Goal: Task Accomplishment & Management: Manage account settings

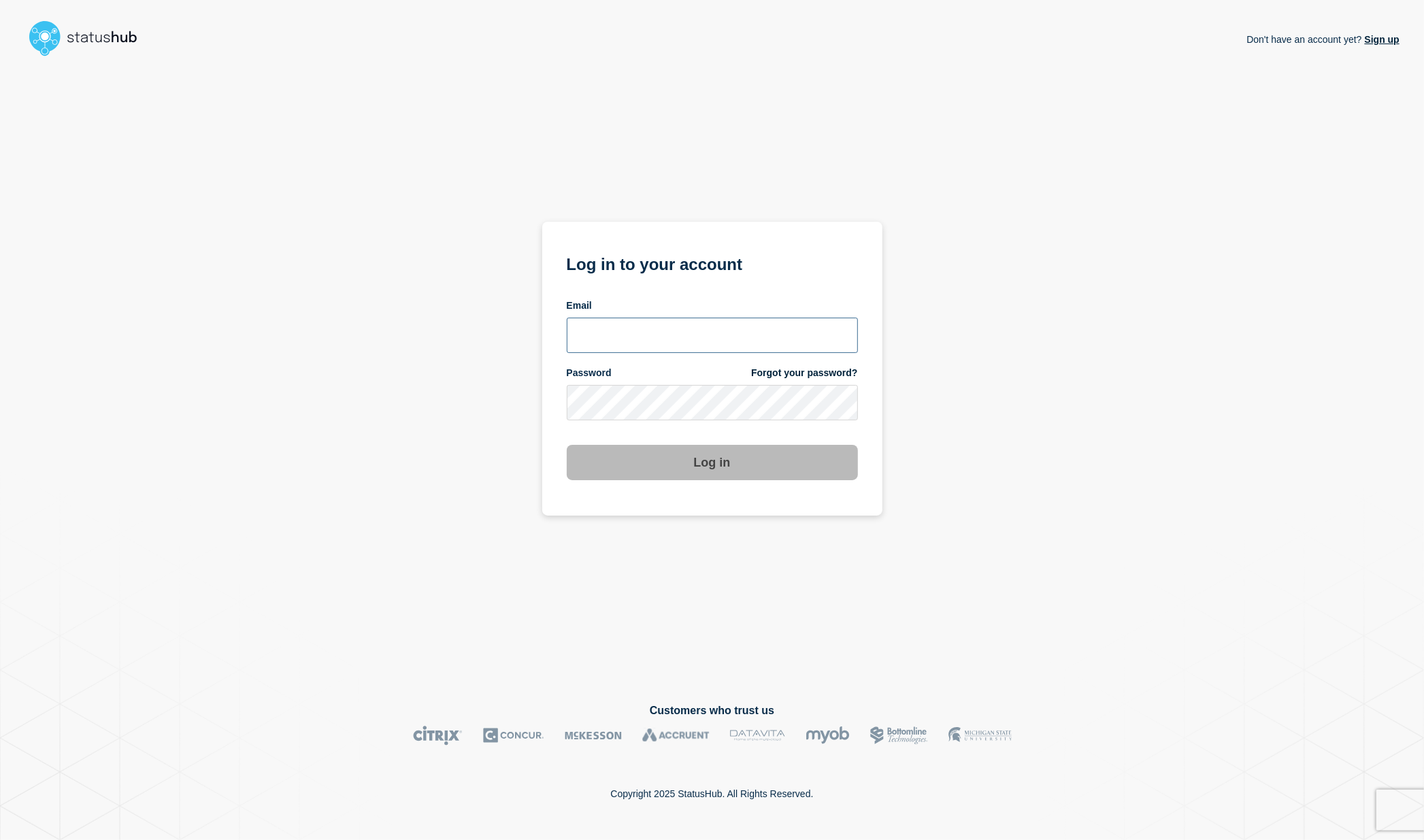
click at [630, 343] on input "email input" at bounding box center [712, 336] width 291 height 35
type input "larry.alvarez@catonetworks.com"
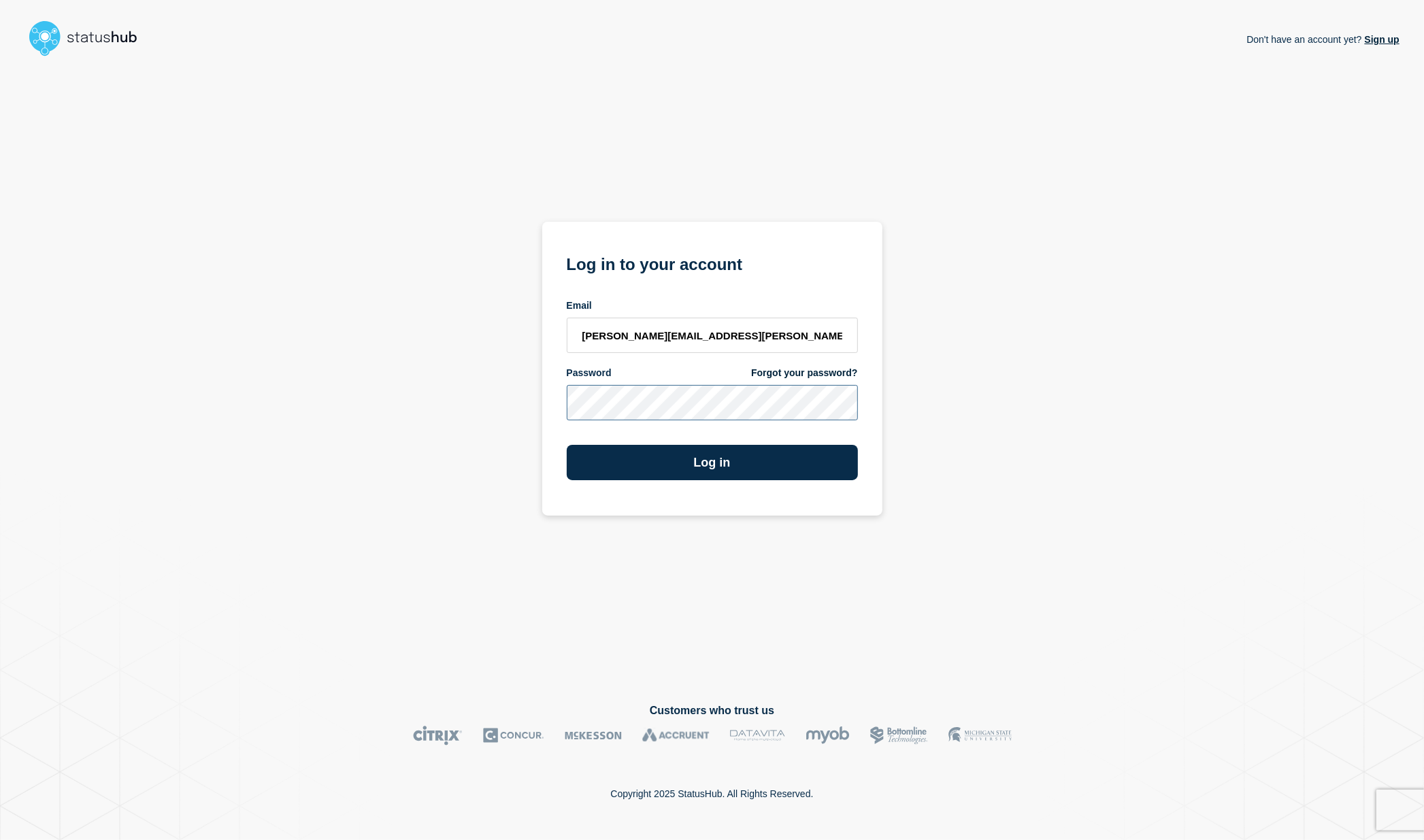
click at [567, 445] on button "Log in" at bounding box center [712, 462] width 291 height 35
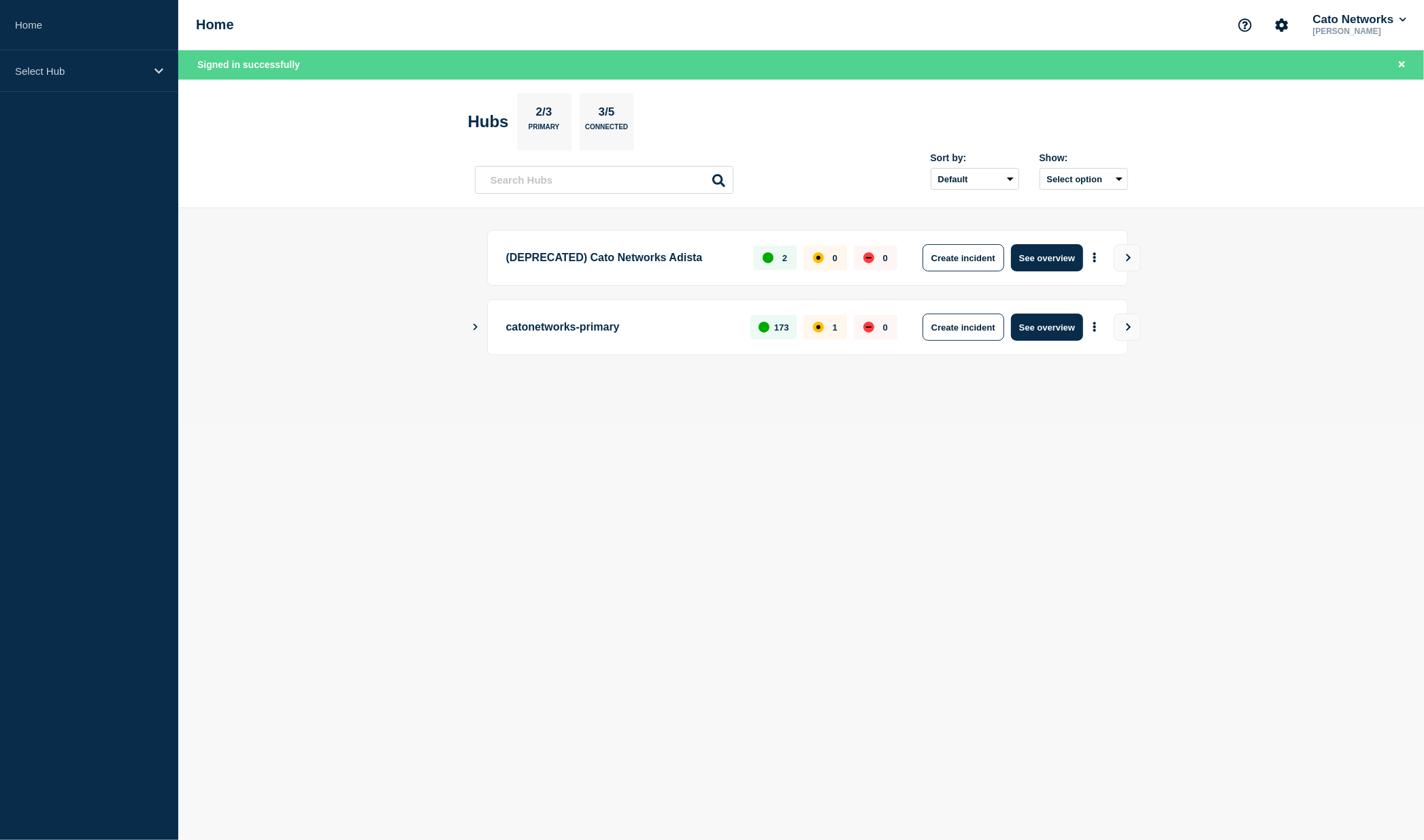
drag, startPoint x: 722, startPoint y: 440, endPoint x: 712, endPoint y: 429, distance: 14.9
click at [721, 439] on body "Home Select Hub Home Cato Networks [PERSON_NAME] Signed in successfully Hubs 2/…" at bounding box center [712, 420] width 1424 height 840
click at [101, 72] on p "Select Hub" at bounding box center [80, 71] width 131 height 12
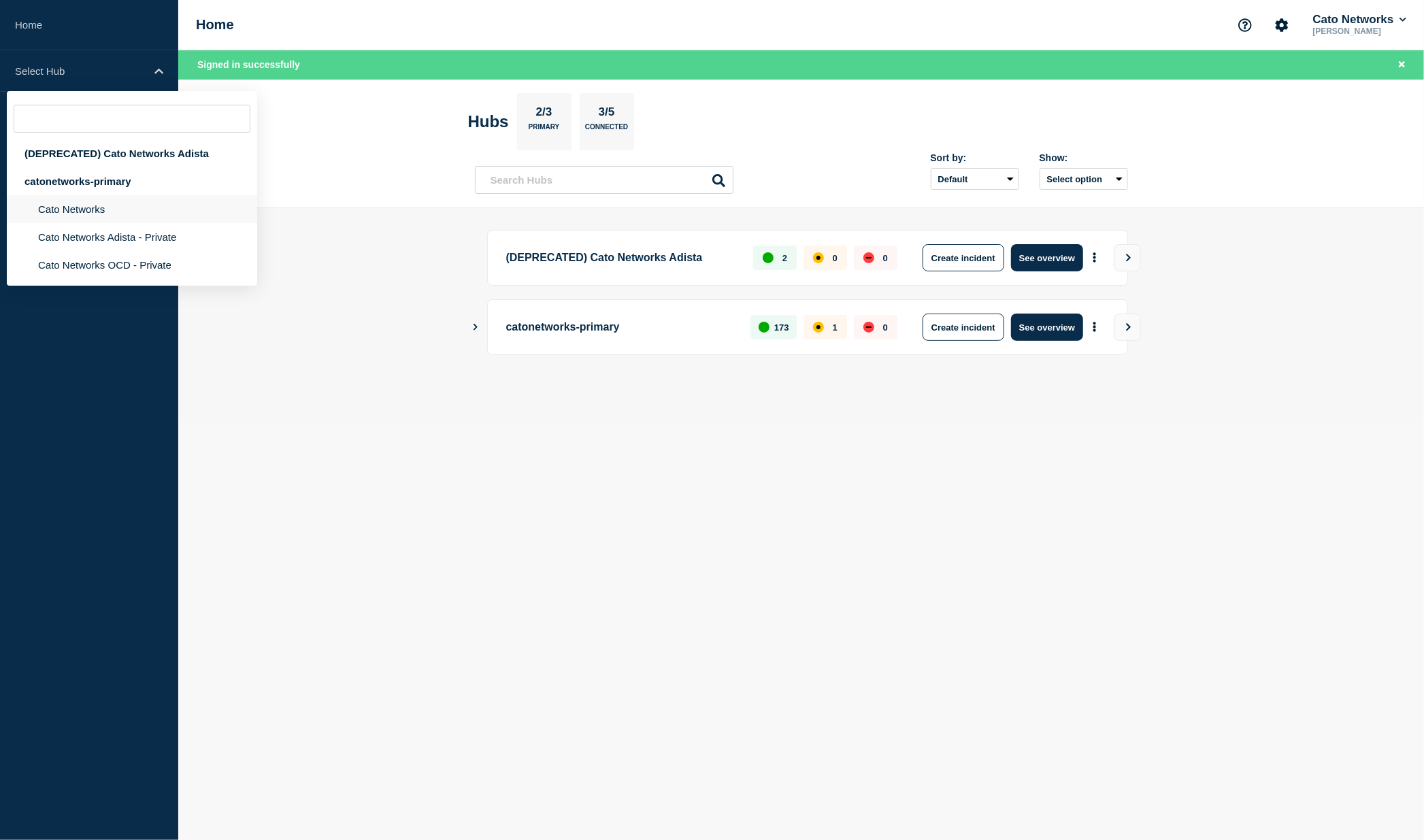
click at [97, 218] on li "Cato Networks" at bounding box center [132, 209] width 251 height 28
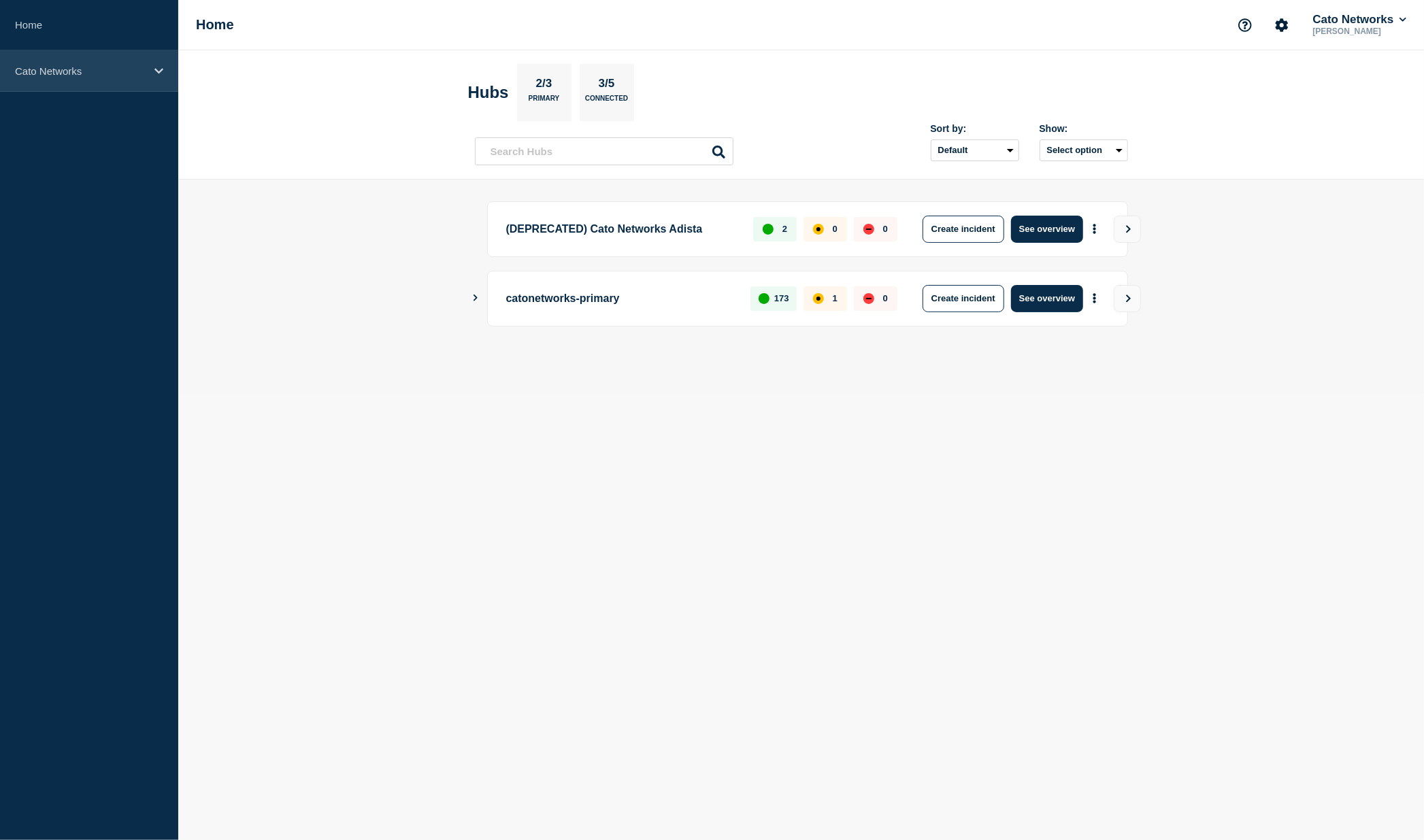
click at [4, 55] on div "Cato Networks" at bounding box center [89, 71] width 179 height 42
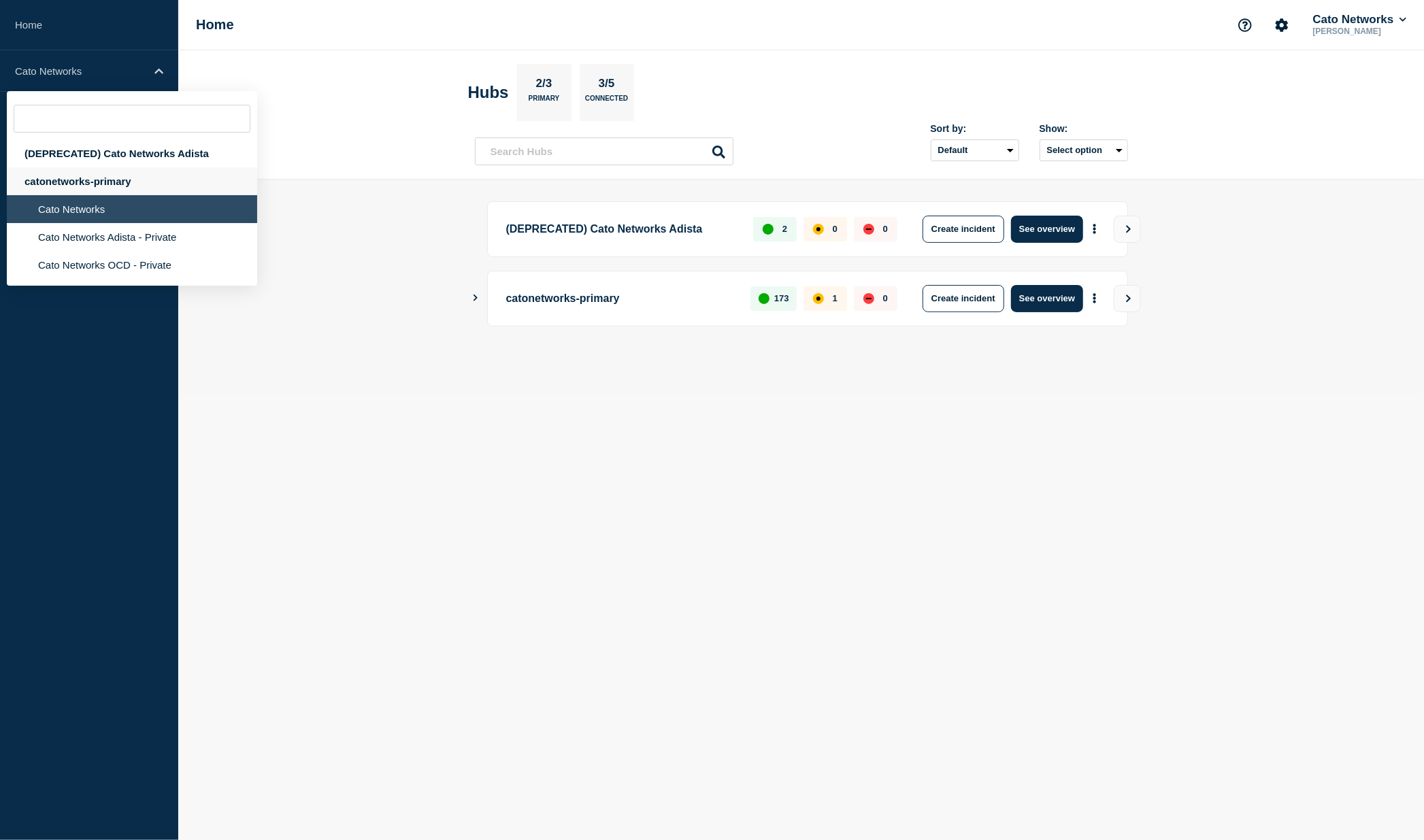
click at [84, 192] on div "catonetworks-primary" at bounding box center [132, 181] width 251 height 28
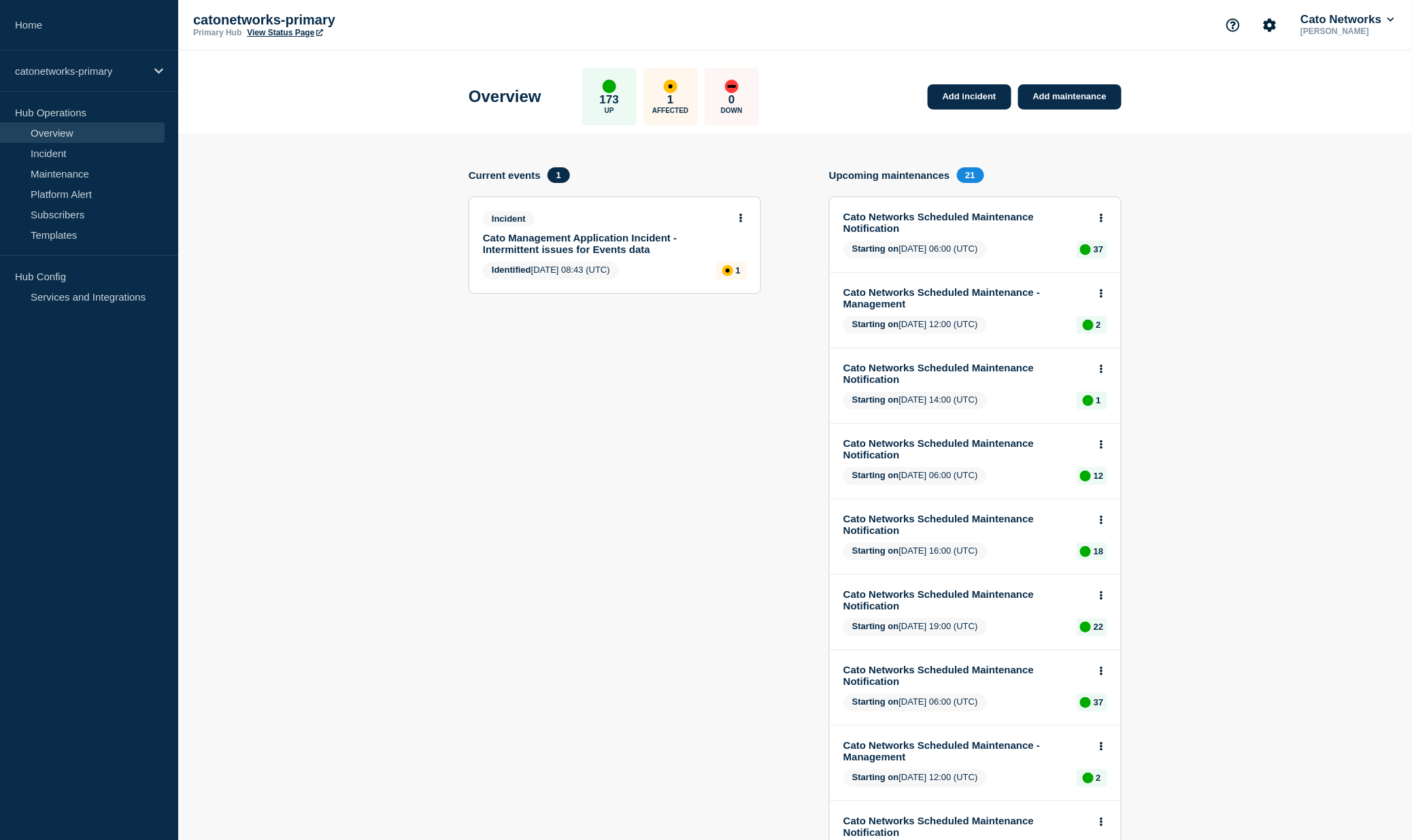
click at [606, 241] on link "Cato Management Application Incident - Intermittent issues for Events data" at bounding box center [606, 244] width 246 height 23
click at [565, 246] on link "Cato Management Application Incident - Intermittent issues for Events data" at bounding box center [606, 244] width 246 height 23
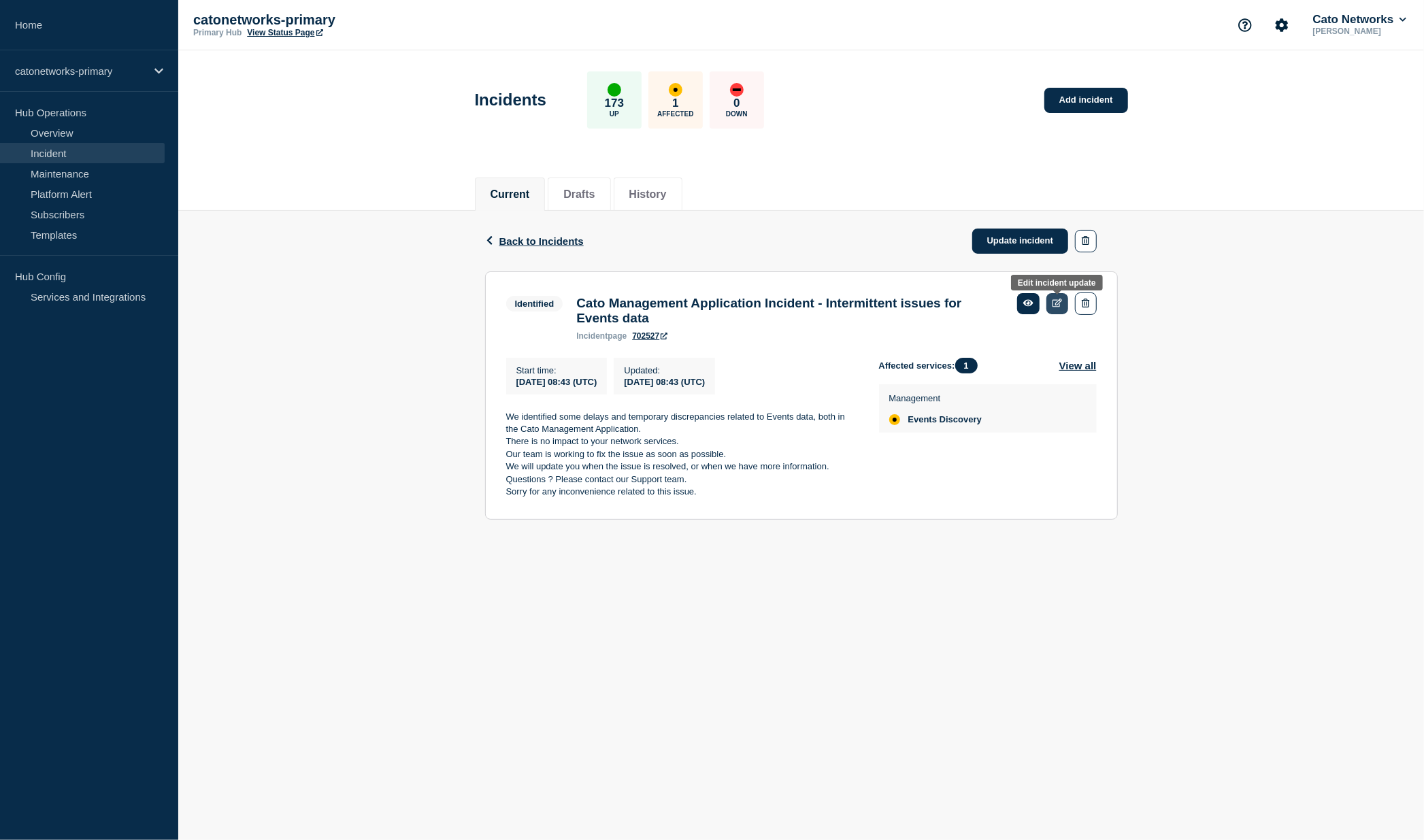
click at [1059, 304] on icon at bounding box center [1058, 302] width 10 height 9
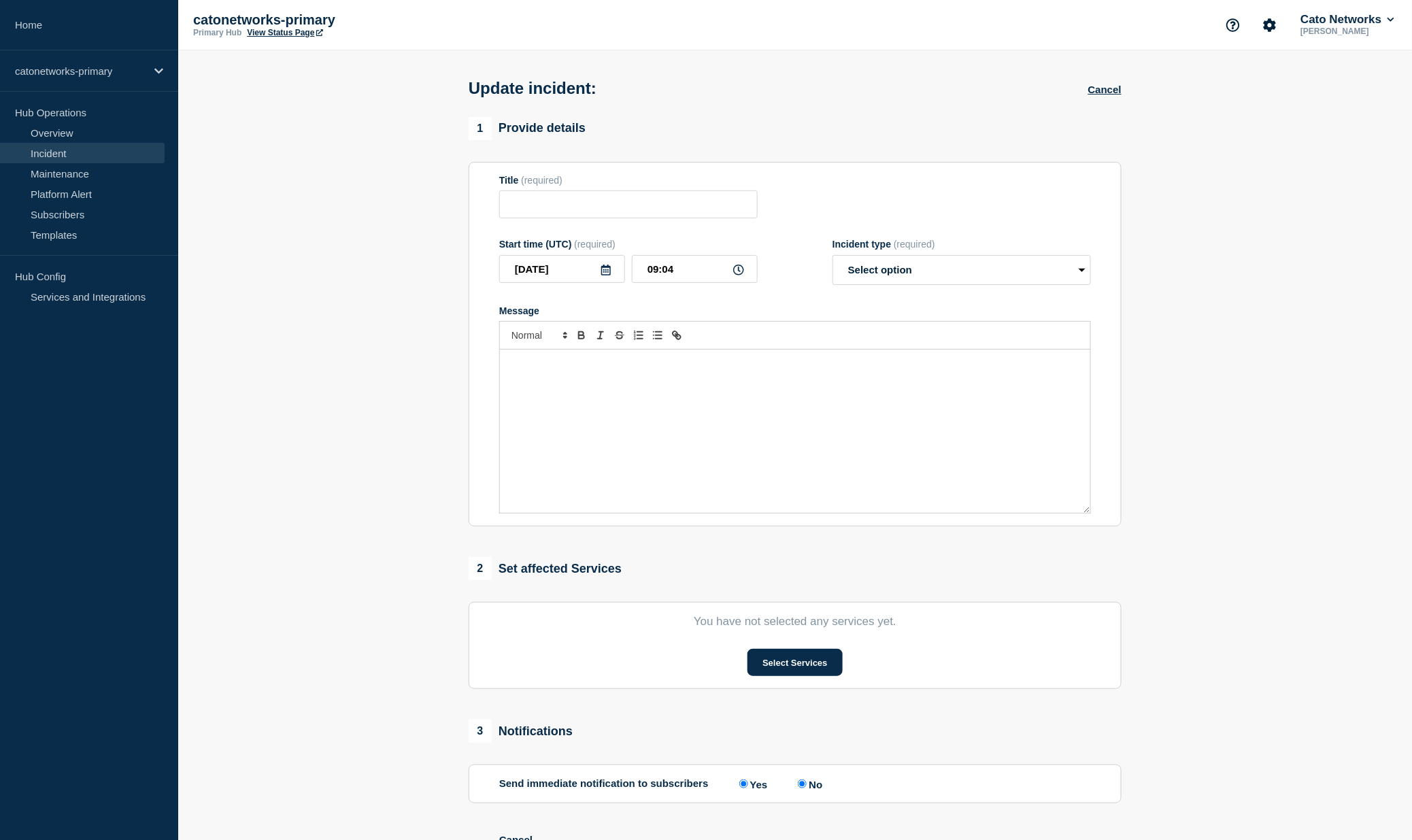
type input "Cato Management Application Incident - Intermittent issues for Events data"
type input "08:43"
select select "identified"
radio input "false"
radio input "true"
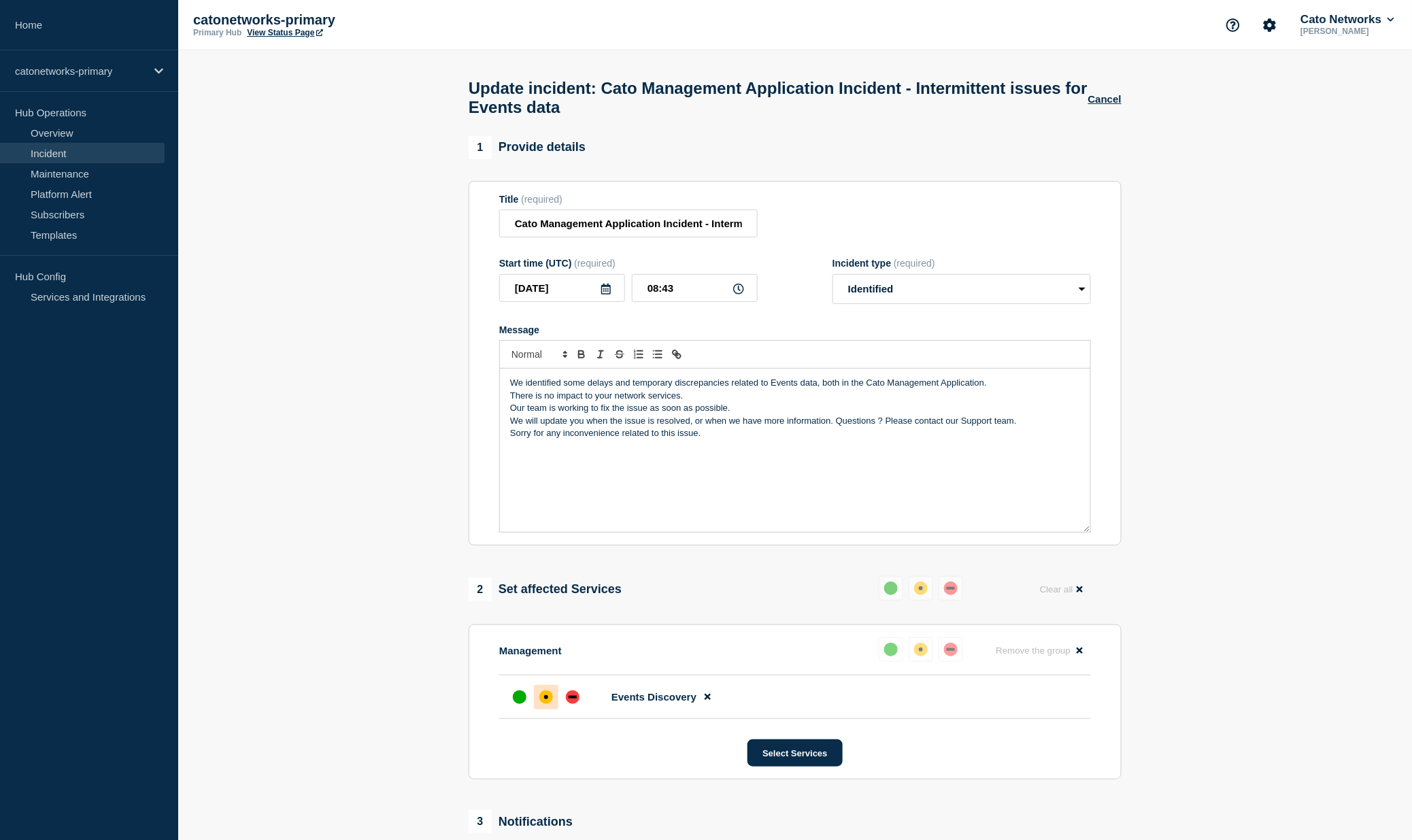
click at [1014, 389] on p "We identified some delays and temporary discrepancies related to Events data, b…" at bounding box center [795, 382] width 570 height 13
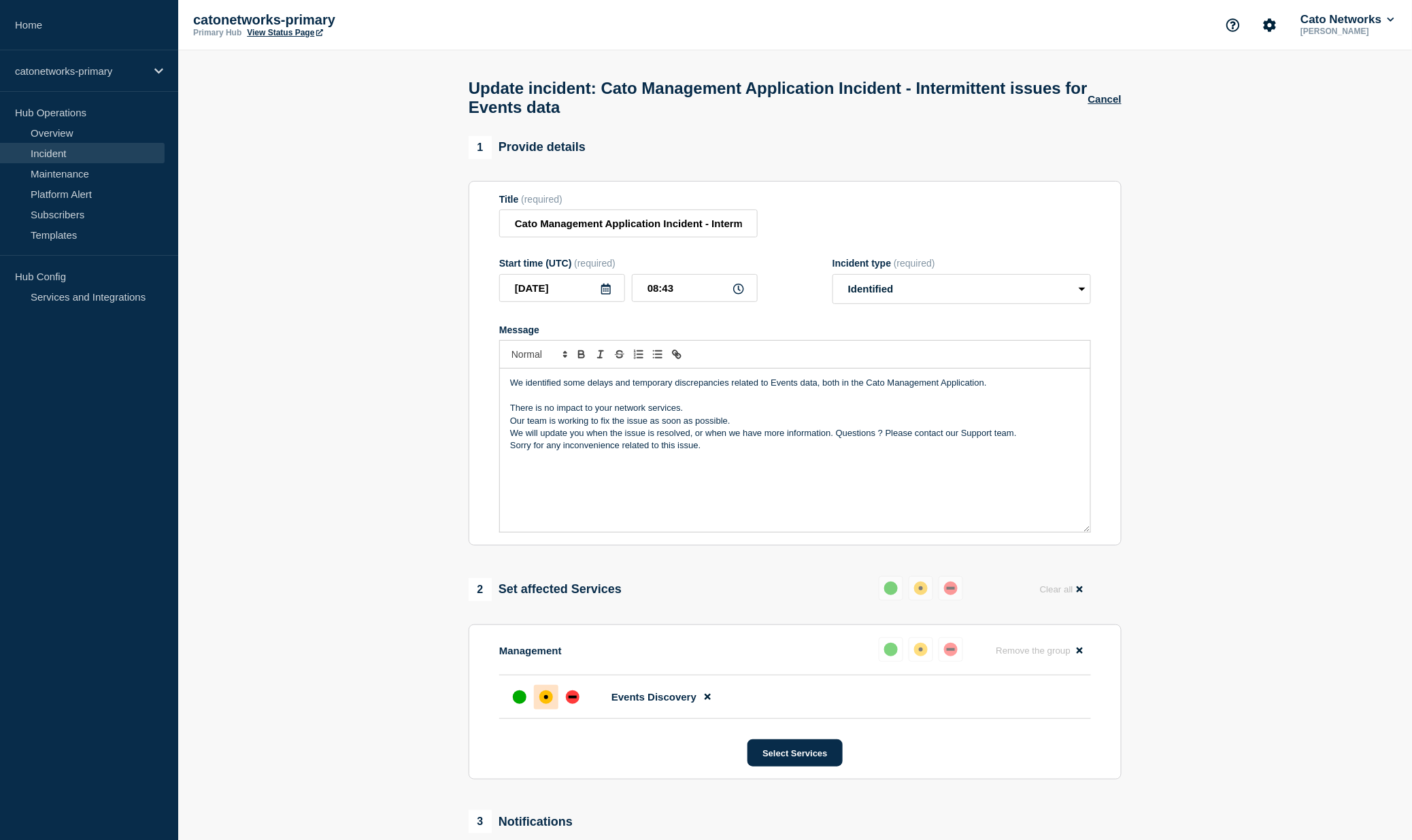
click at [839, 439] on p "We will update you when the issue is resolved, or when we have more information…" at bounding box center [795, 433] width 570 height 13
drag, startPoint x: 700, startPoint y: 478, endPoint x: 560, endPoint y: 478, distance: 140.0
click at [560, 464] on p "Questions ? Please contact our Support team." at bounding box center [795, 459] width 570 height 13
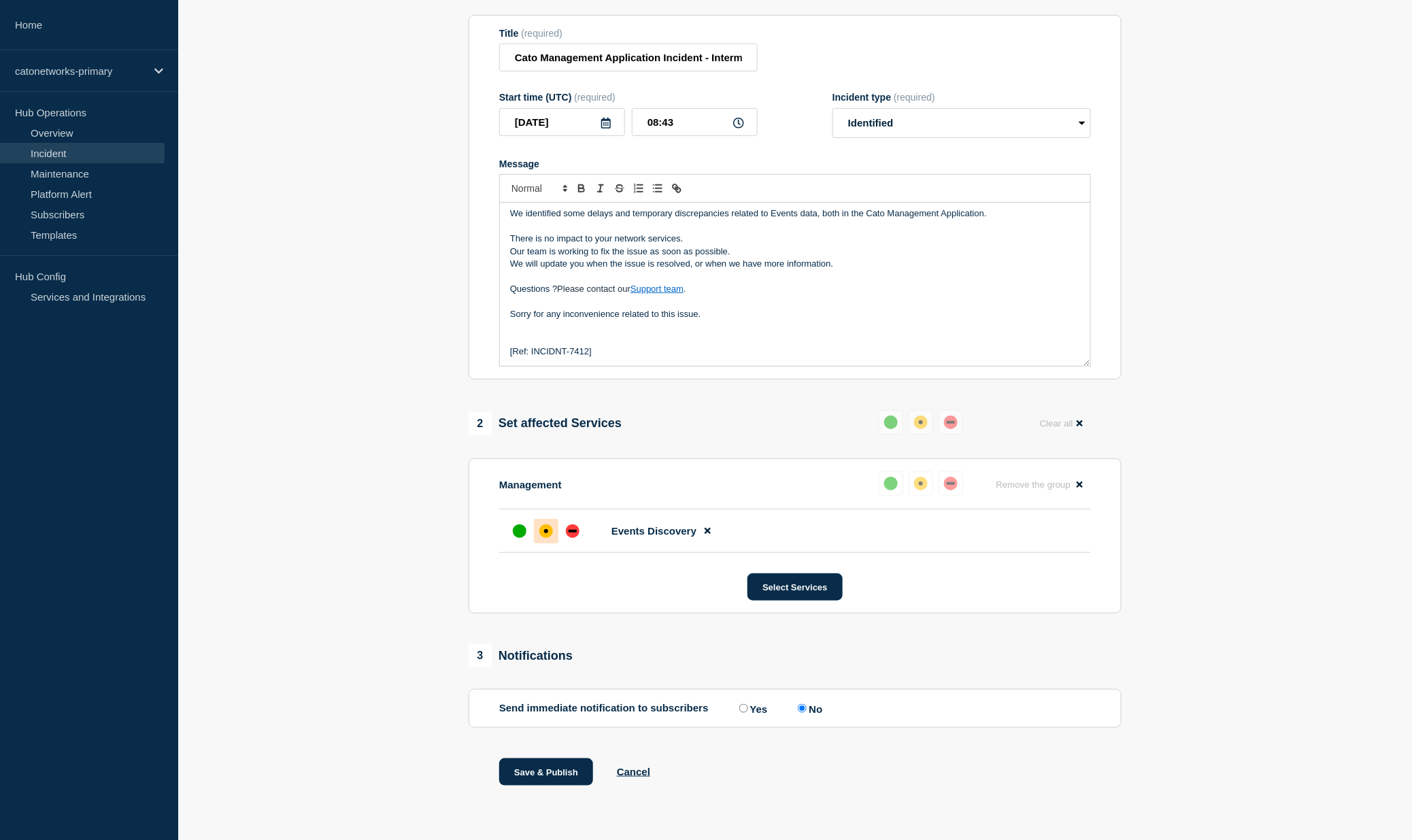
scroll to position [193, 0]
click at [1191, 273] on section "1 Provide details Title (required) Cato Management Application Incident - Inter…" at bounding box center [795, 394] width 1234 height 850
click at [542, 780] on button "Save & Publish" at bounding box center [546, 772] width 94 height 27
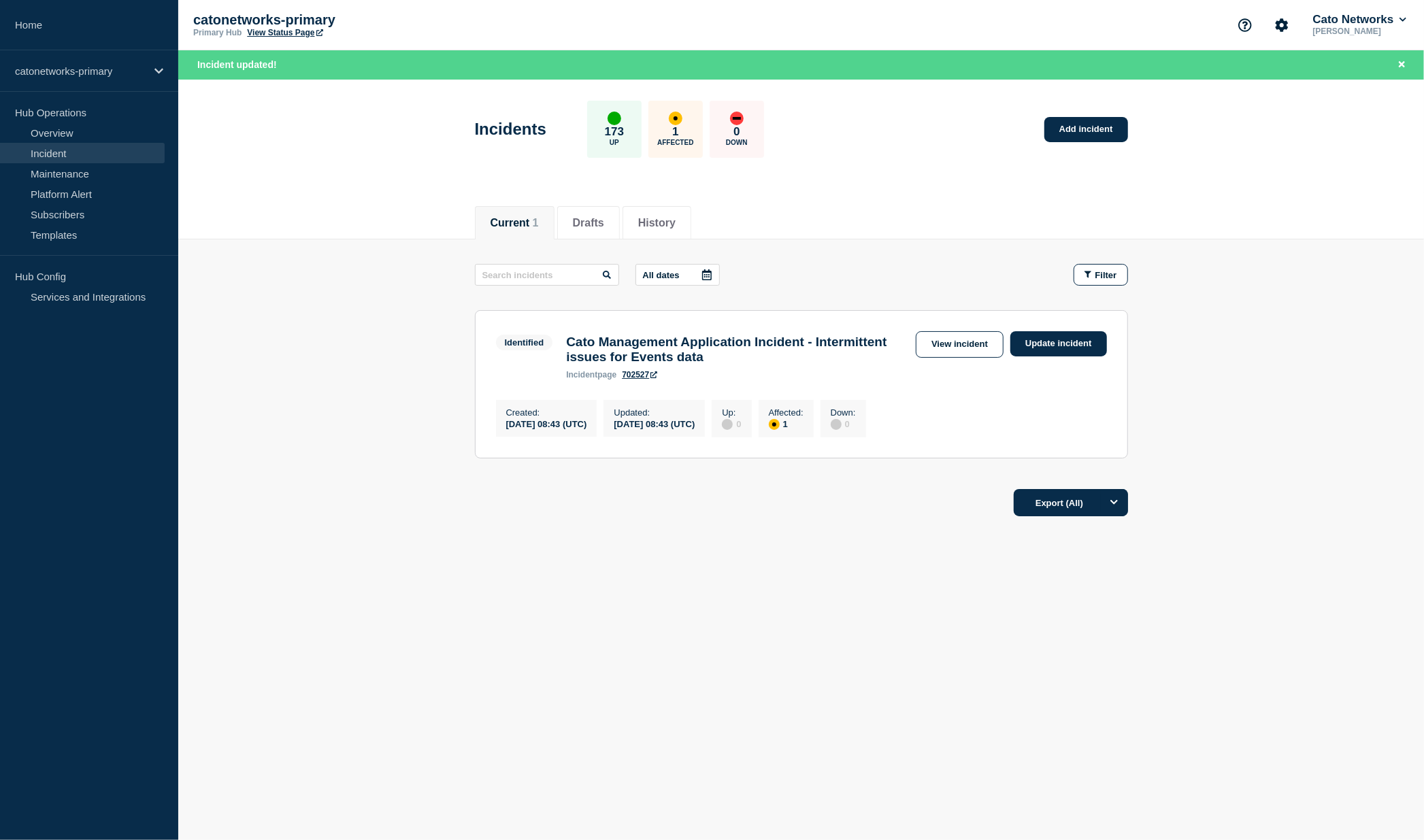
click at [738, 353] on h3 "Cato Management Application Incident - Intermittent issues for Events data" at bounding box center [737, 349] width 343 height 30
click at [715, 336] on h3 "Cato Management Application Incident - Intermittent issues for Events data" at bounding box center [737, 349] width 343 height 30
click at [954, 339] on link "View incident" at bounding box center [959, 344] width 88 height 26
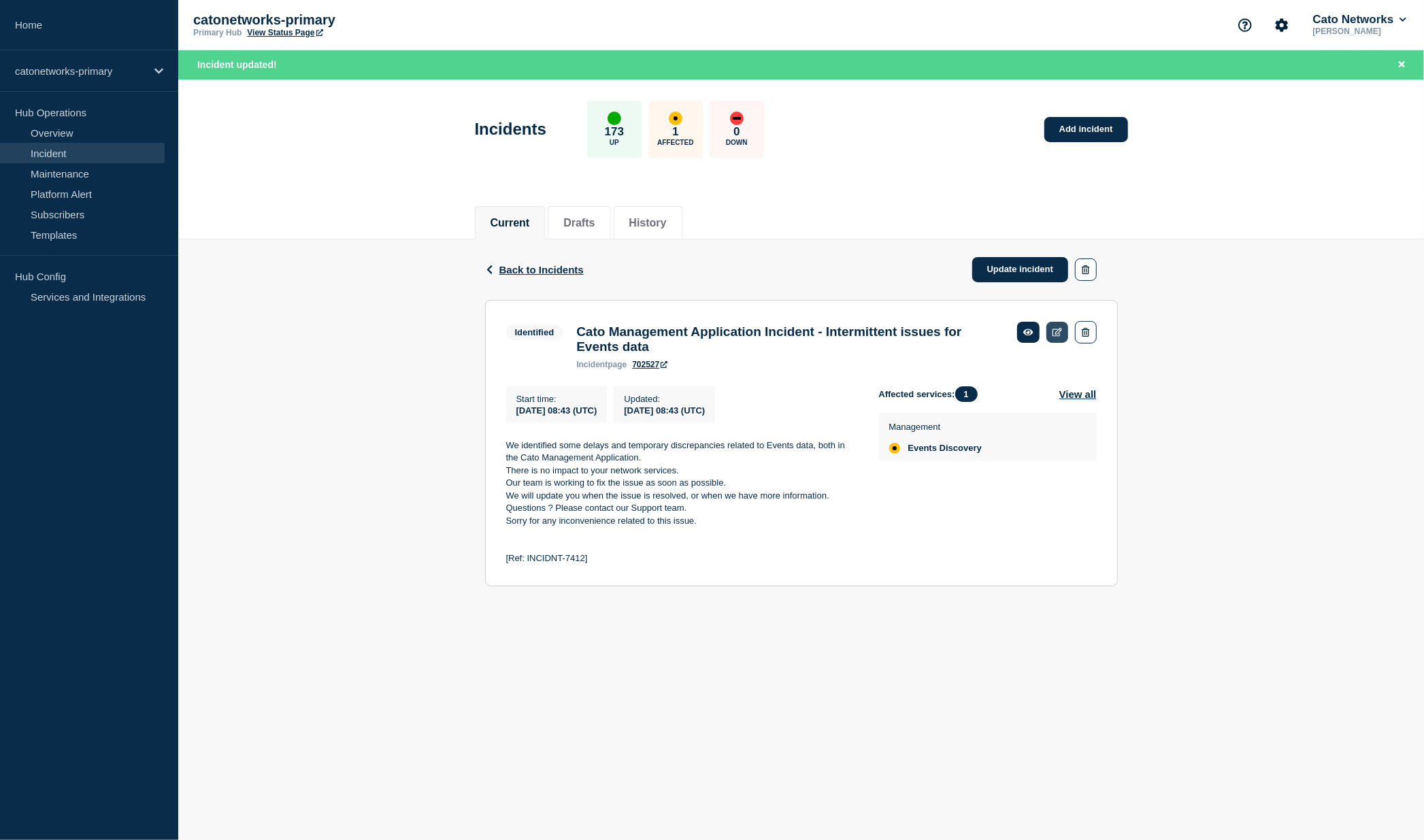
click at [1054, 342] on link at bounding box center [1057, 333] width 22 height 21
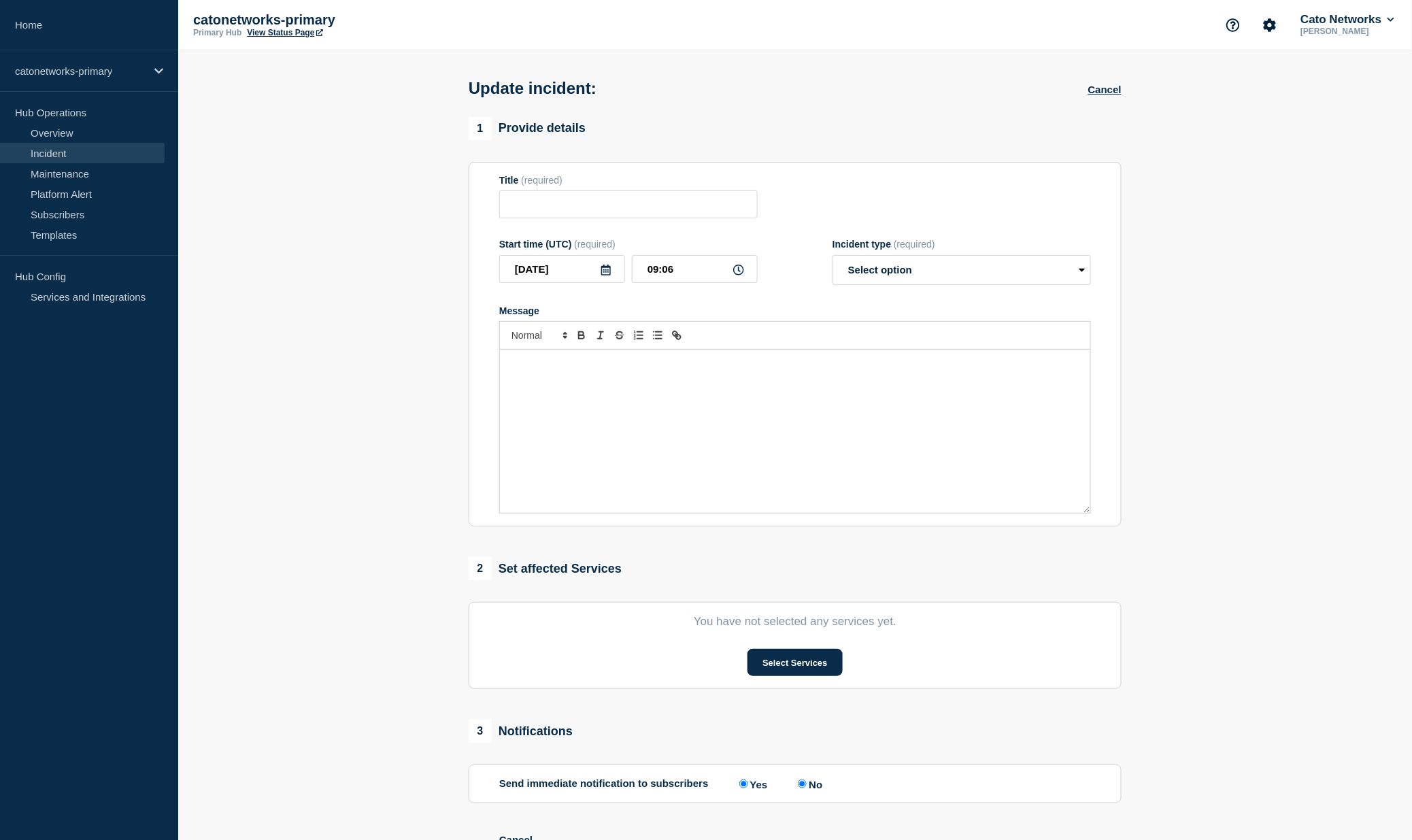
type input "Cato Management Application Incident - Intermittent issues for Events data"
type input "08:43"
select select "identified"
radio input "false"
radio input "true"
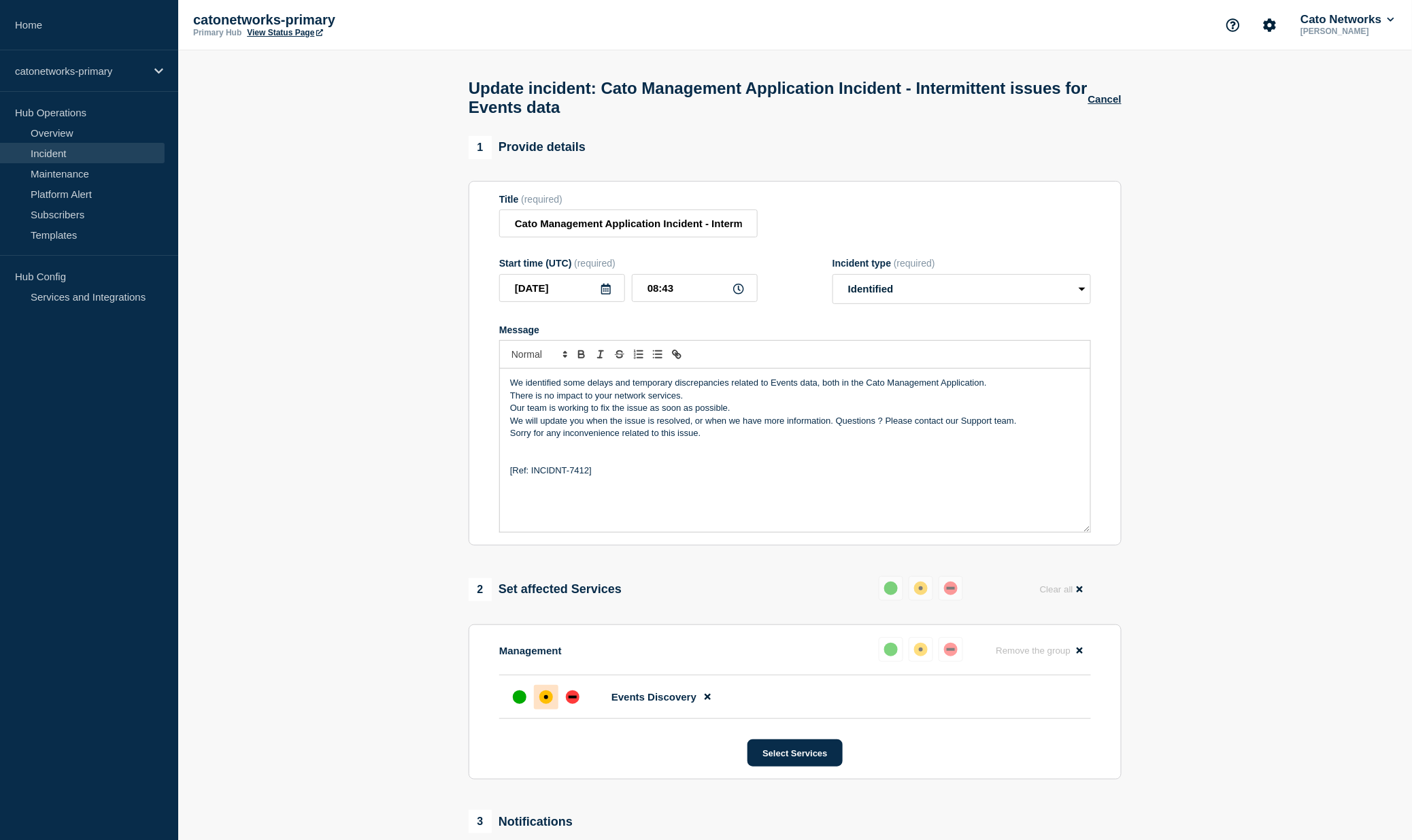
click at [1005, 389] on p "We identified some delays and temporary discrepancies related to Events data, b…" at bounding box center [795, 382] width 570 height 13
click at [987, 389] on p "We identified some delays and temporary discrepancies related to Events data, b…" at bounding box center [795, 382] width 570 height 13
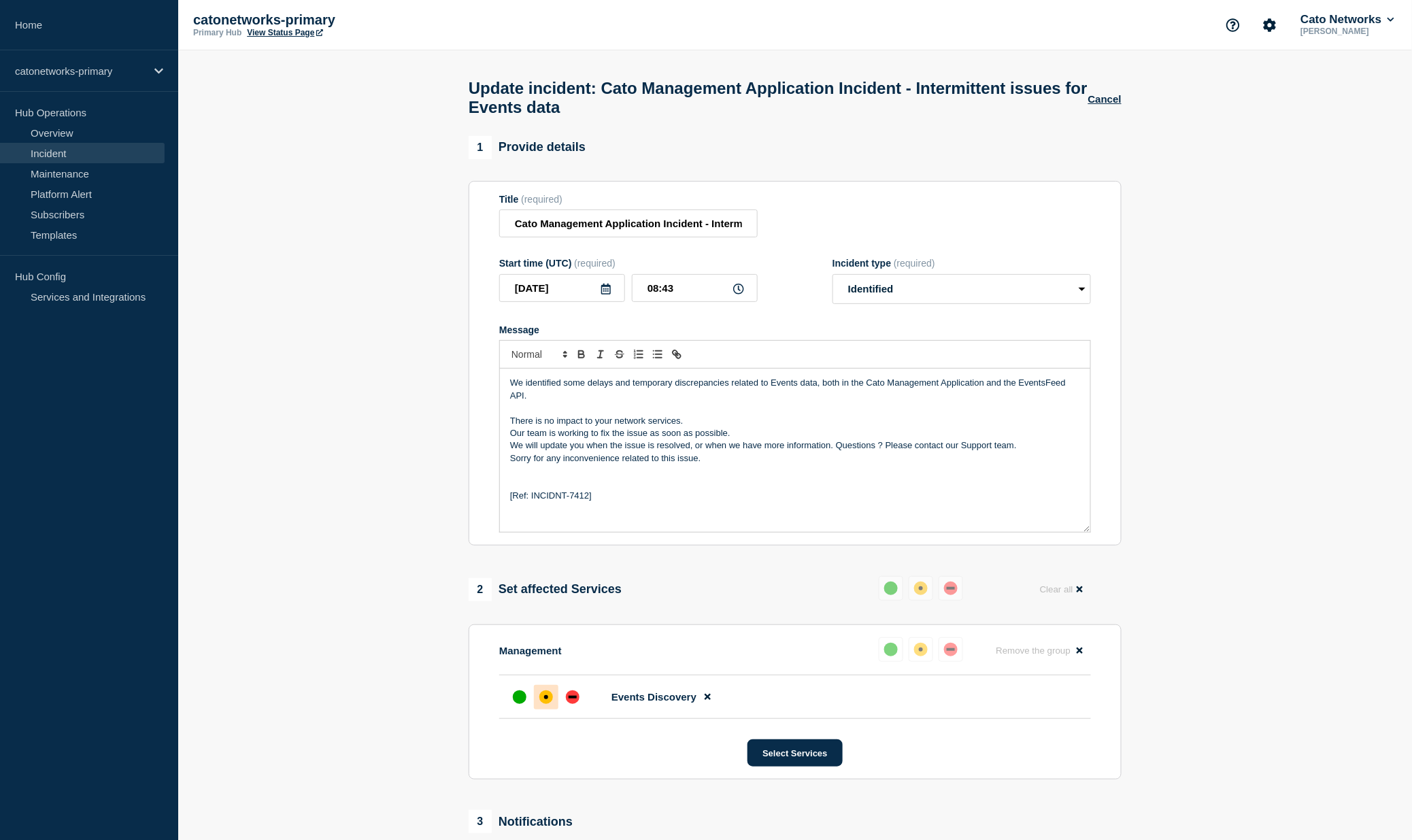
drag, startPoint x: 838, startPoint y: 467, endPoint x: 843, endPoint y: 493, distance: 26.5
click at [838, 452] on p "We will update you when the issue is resolved, or when we have more information…" at bounding box center [795, 445] width 570 height 13
drag, startPoint x: 711, startPoint y: 501, endPoint x: 558, endPoint y: 490, distance: 153.4
click at [558, 490] on div "We identified some delays and temporary discrepancies related to Events data, b…" at bounding box center [794, 450] width 590 height 163
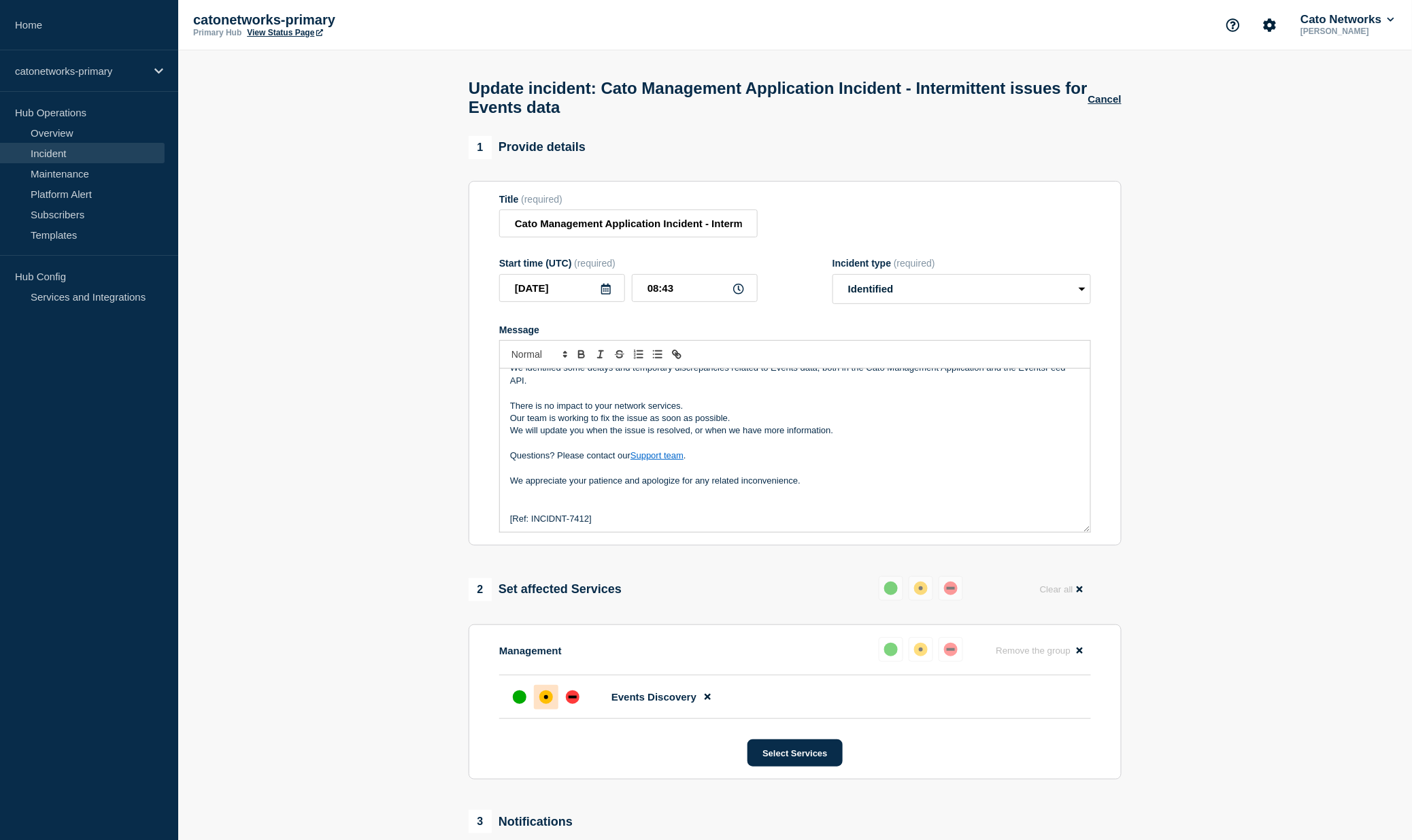
scroll to position [16, 0]
click at [536, 500] on p "Message" at bounding box center [795, 493] width 570 height 13
click at [596, 511] on p "Message" at bounding box center [795, 505] width 570 height 13
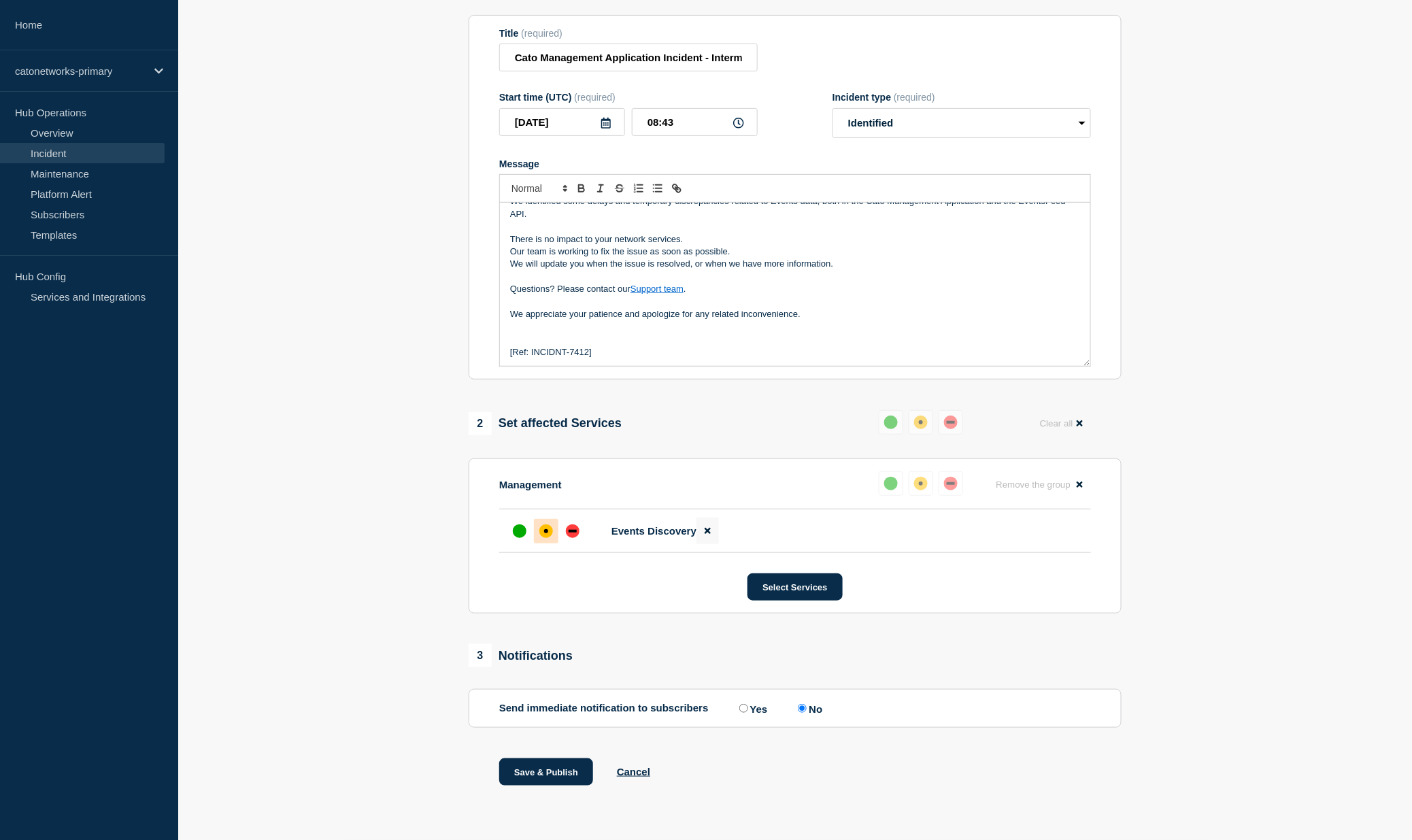
scroll to position [193, 0]
click at [844, 308] on p "We appreciate your patience and apologize for any related inconvenience." at bounding box center [795, 314] width 570 height 13
click at [801, 283] on p "Questions? Please contact our Support team ." at bounding box center [795, 289] width 570 height 13
click at [870, 260] on p "We will update you when the issue is resolved, or when we have more information." at bounding box center [795, 263] width 570 height 13
click at [837, 246] on p "Our team is working to fix the issue as soon as possible." at bounding box center [795, 252] width 570 height 13
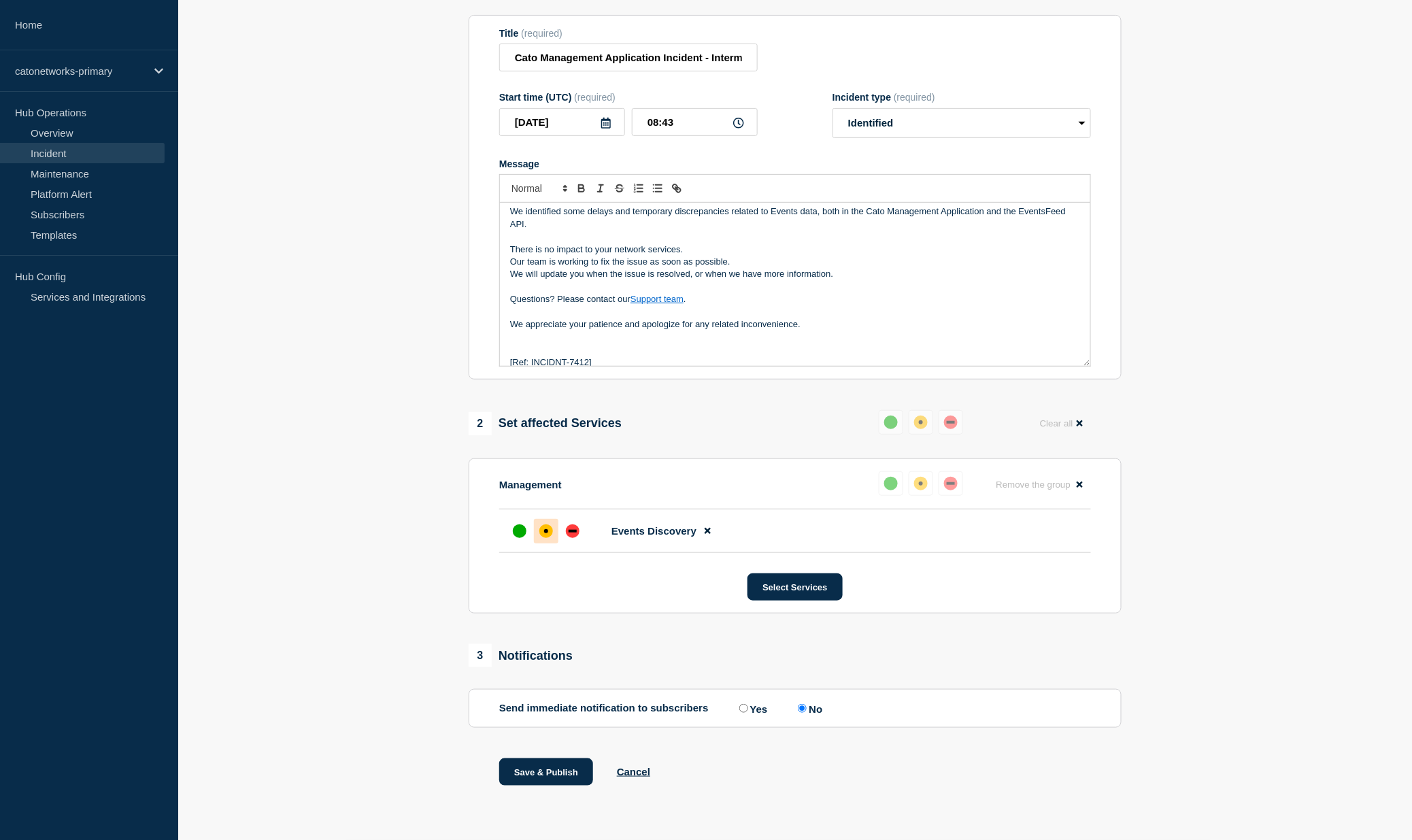
scroll to position [3, 0]
click at [536, 779] on button "Save & Publish" at bounding box center [546, 772] width 94 height 27
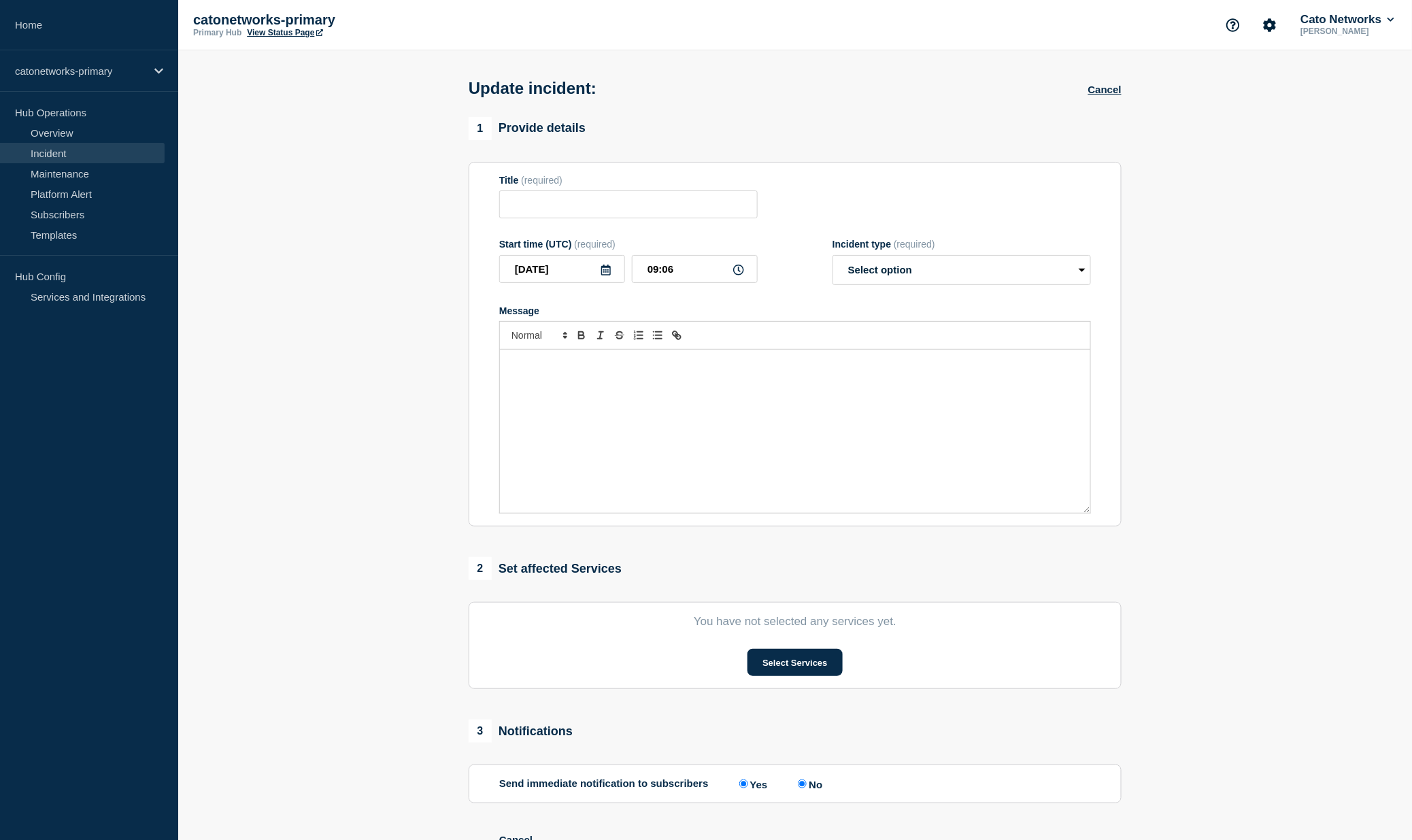
type input "Cato Management Application Incident - Intermittent issues for Events data"
type input "08:43"
select select "identified"
radio input "false"
radio input "true"
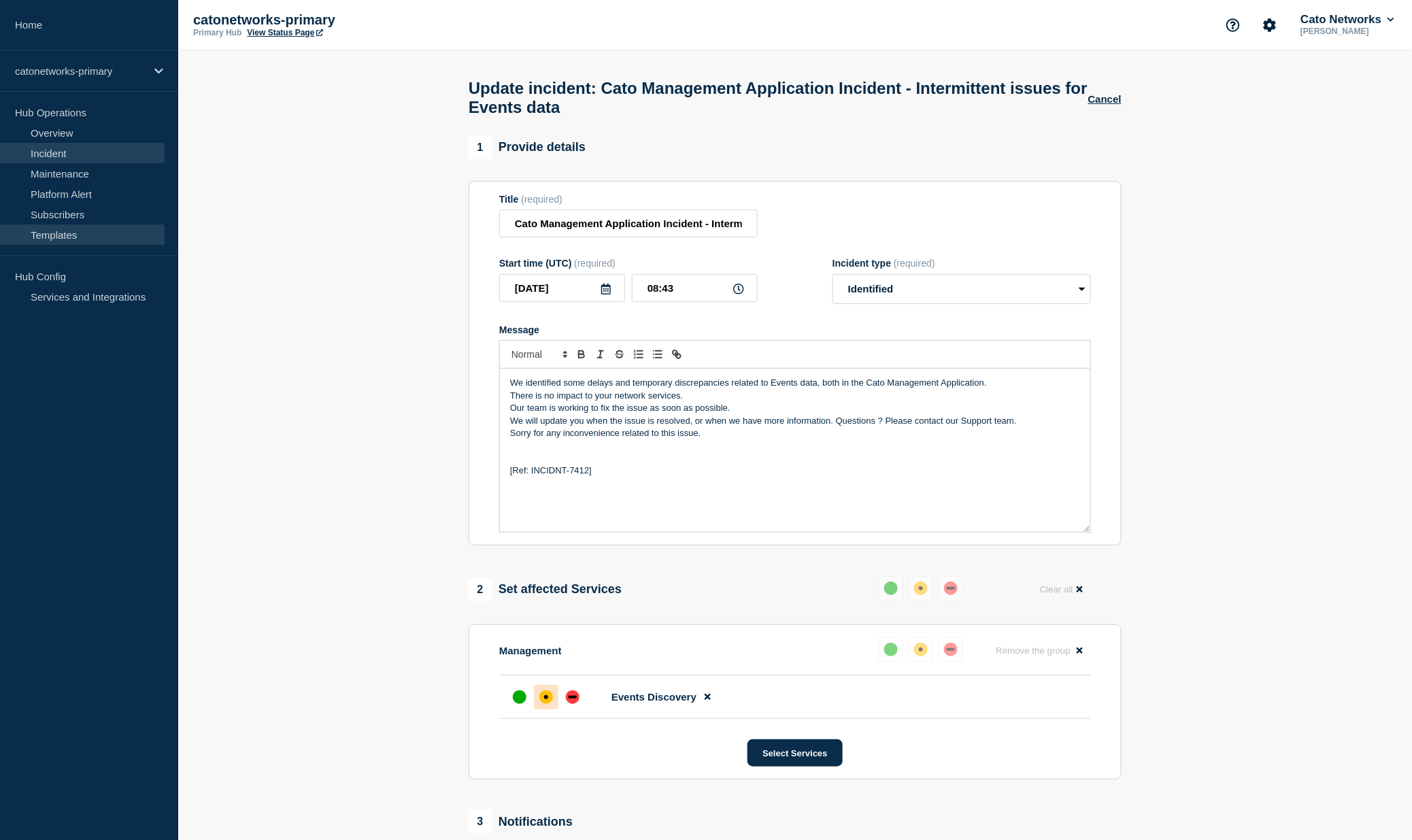
click at [67, 229] on link "Templates" at bounding box center [82, 234] width 165 height 20
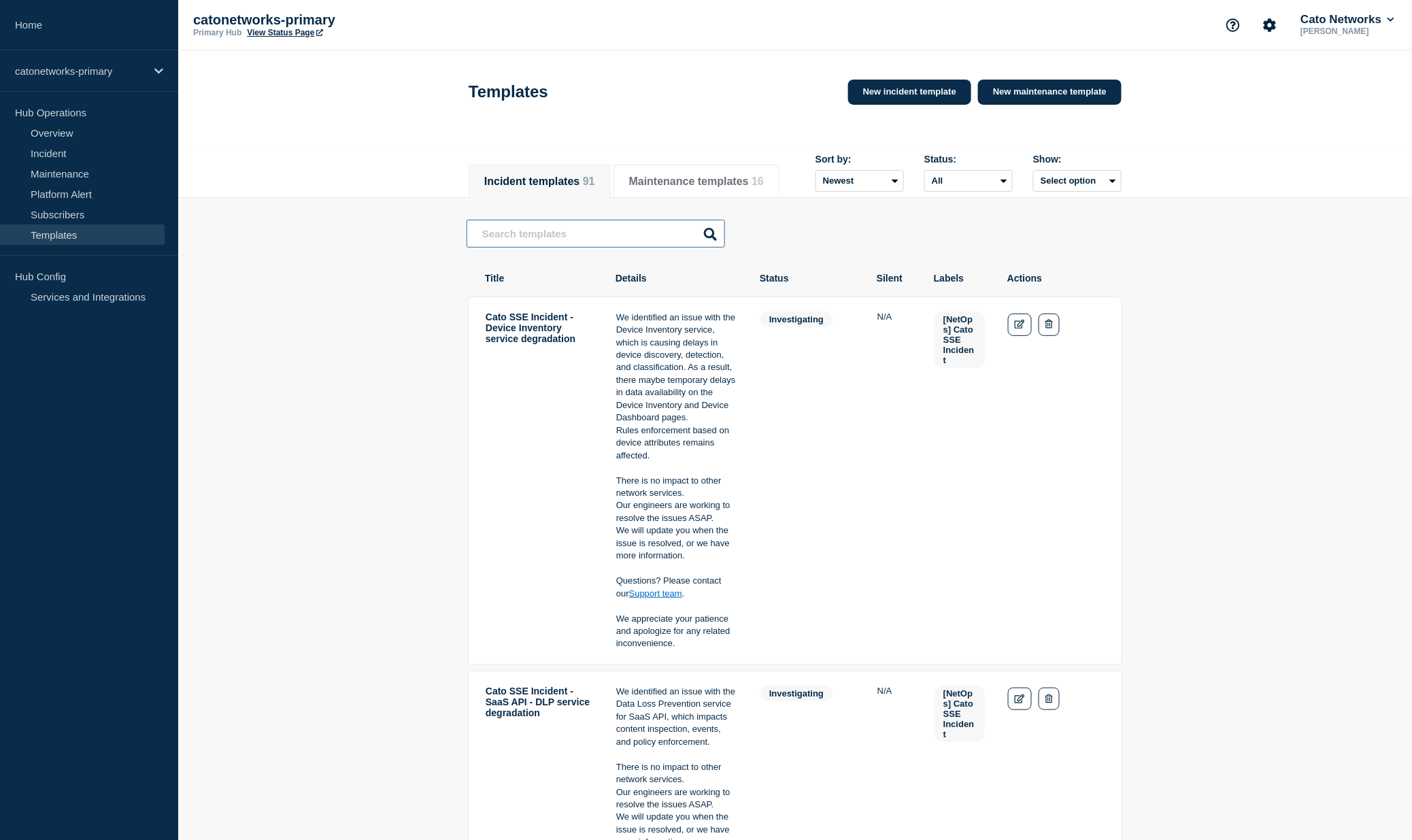
click at [625, 246] on input "text" at bounding box center [595, 233] width 259 height 28
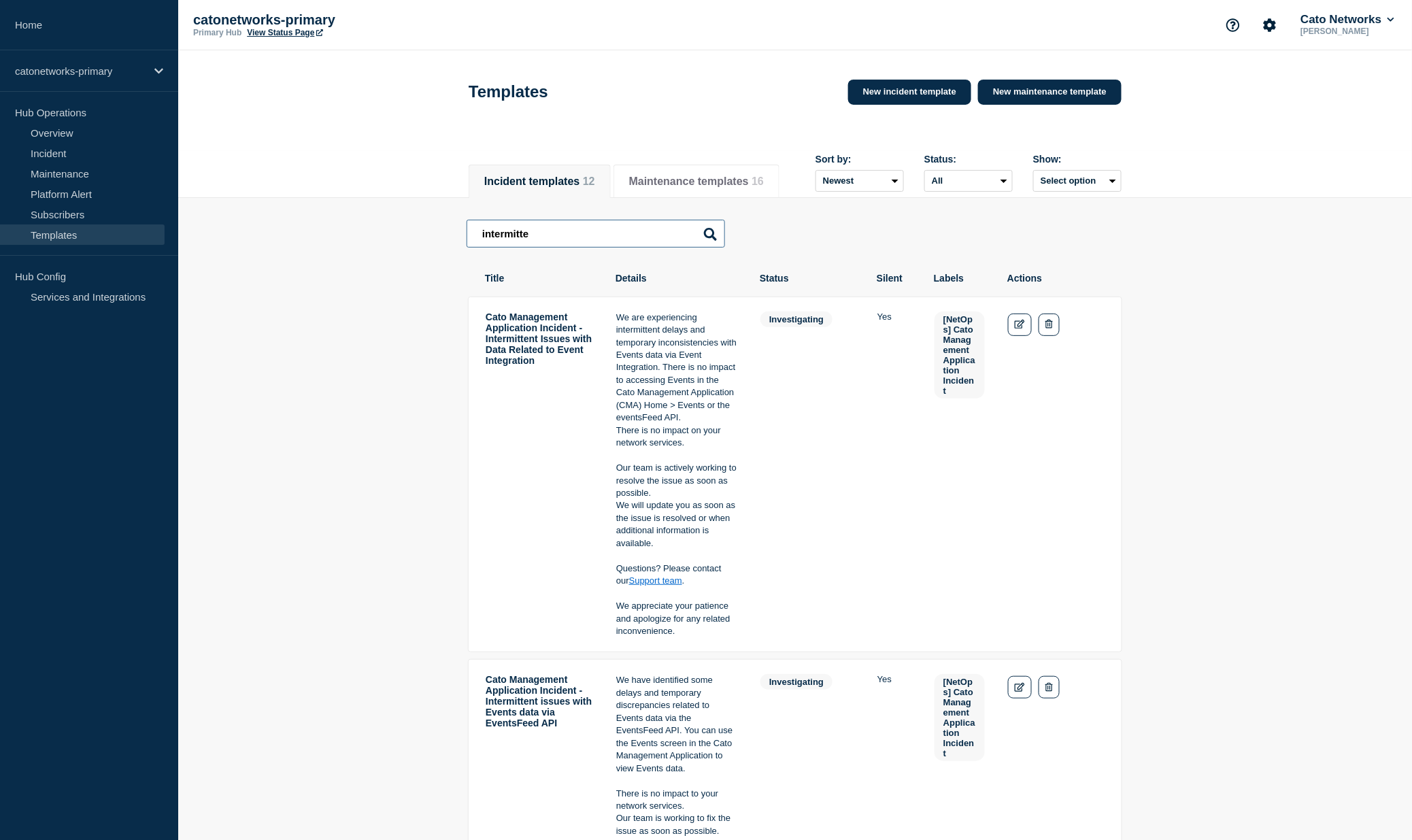
click at [581, 229] on input "intermitte" at bounding box center [595, 233] width 259 height 28
click at [579, 246] on input "intermitte" at bounding box center [595, 233] width 259 height 28
type input "intermittent issues for events data"
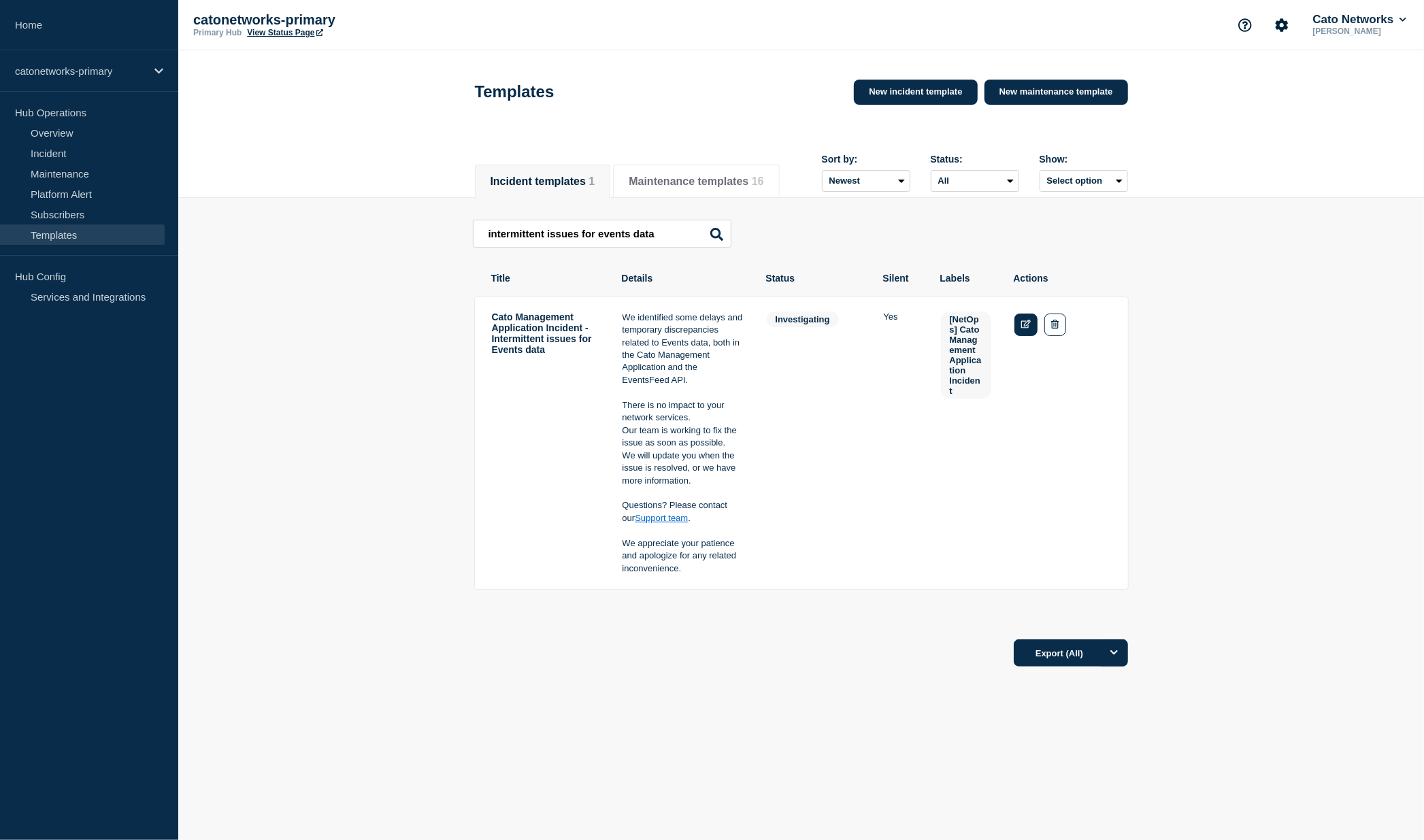
click at [1021, 329] on icon "Edit" at bounding box center [1026, 324] width 10 height 9
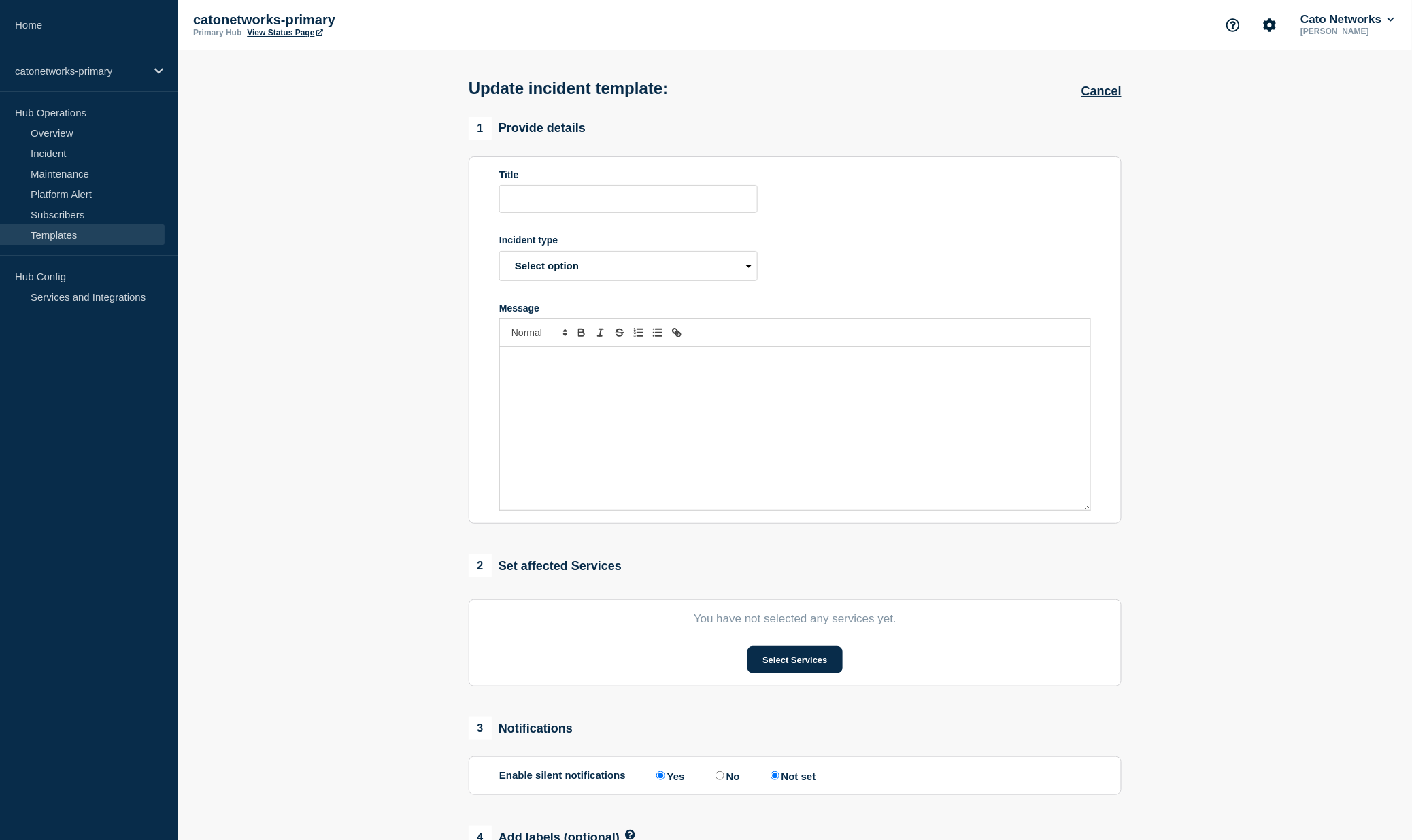
type input "Cato Management Application Incident - Intermittent issues for Events data"
select select "investigating"
radio input "true"
radio input "false"
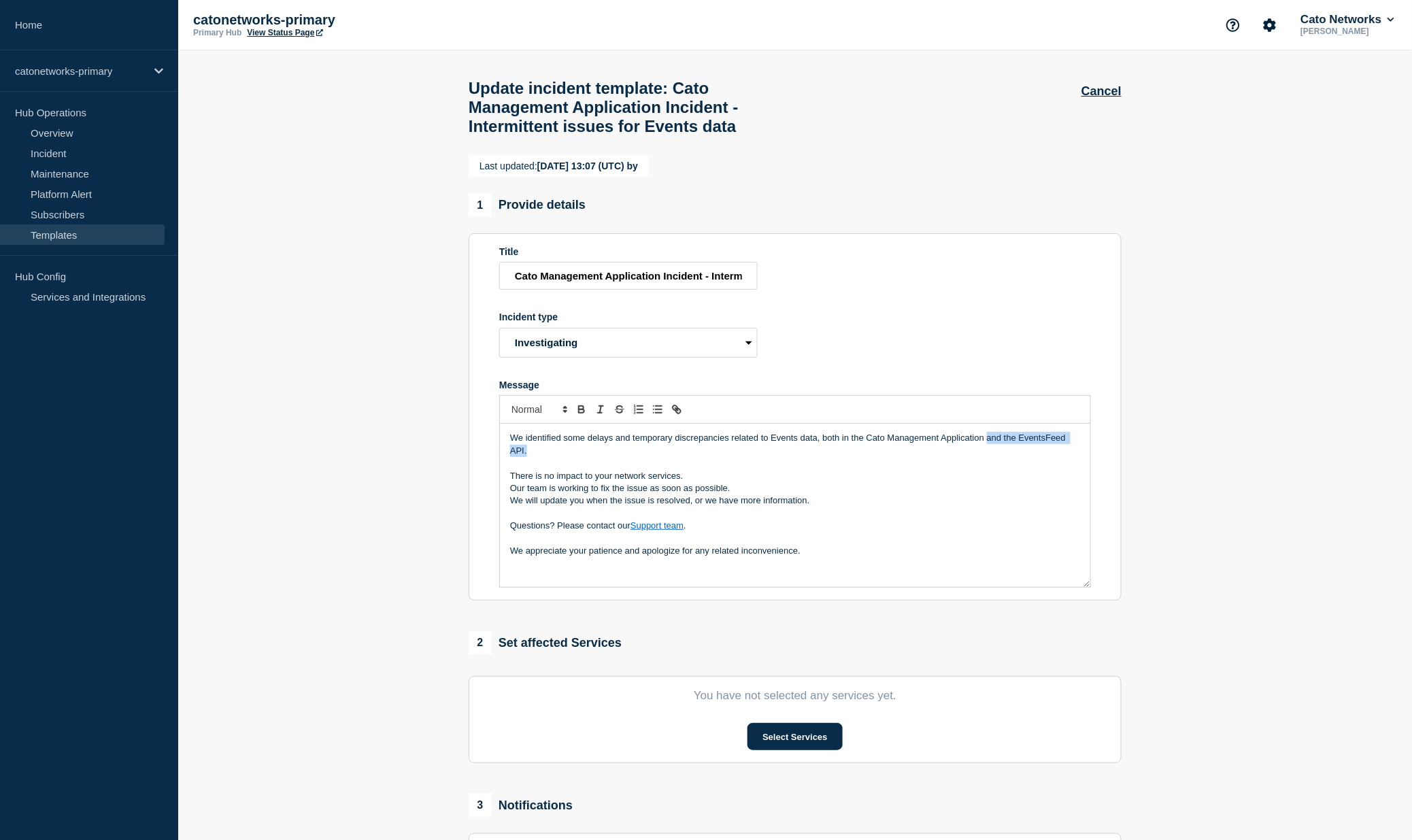
drag, startPoint x: 540, startPoint y: 477, endPoint x: 988, endPoint y: 461, distance: 448.3
click at [988, 457] on p "We identified some delays and temporary discrepancies related to Events data, b…" at bounding box center [795, 445] width 570 height 25
copy p "and the EventsFeed API."
drag, startPoint x: 826, startPoint y: 578, endPoint x: 559, endPoint y: 552, distance: 268.3
click at [559, 552] on div "We identified some delays and temporary discrepancies related to Events data, b…" at bounding box center [794, 504] width 590 height 163
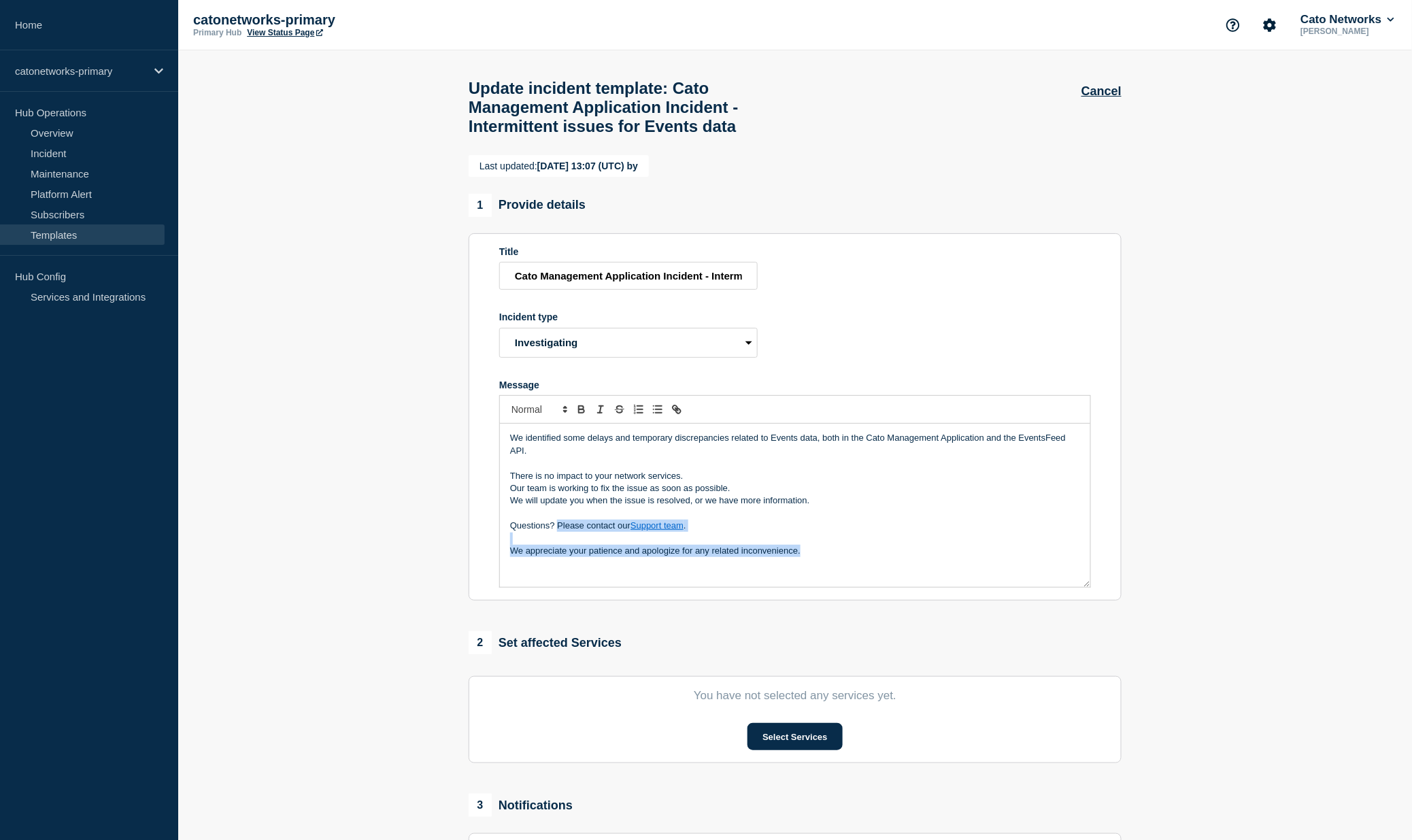
copy div "Please contact our Support team . We appreciate your patience and apologize for…"
